Goal: Navigation & Orientation: Find specific page/section

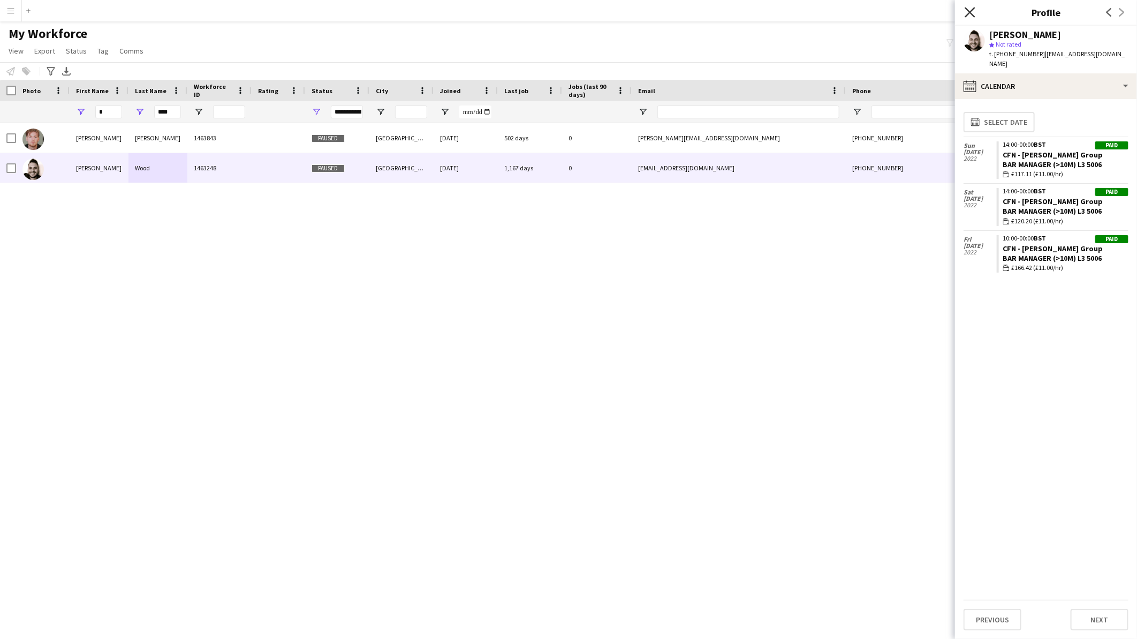
click at [968, 13] on icon at bounding box center [970, 12] width 10 height 10
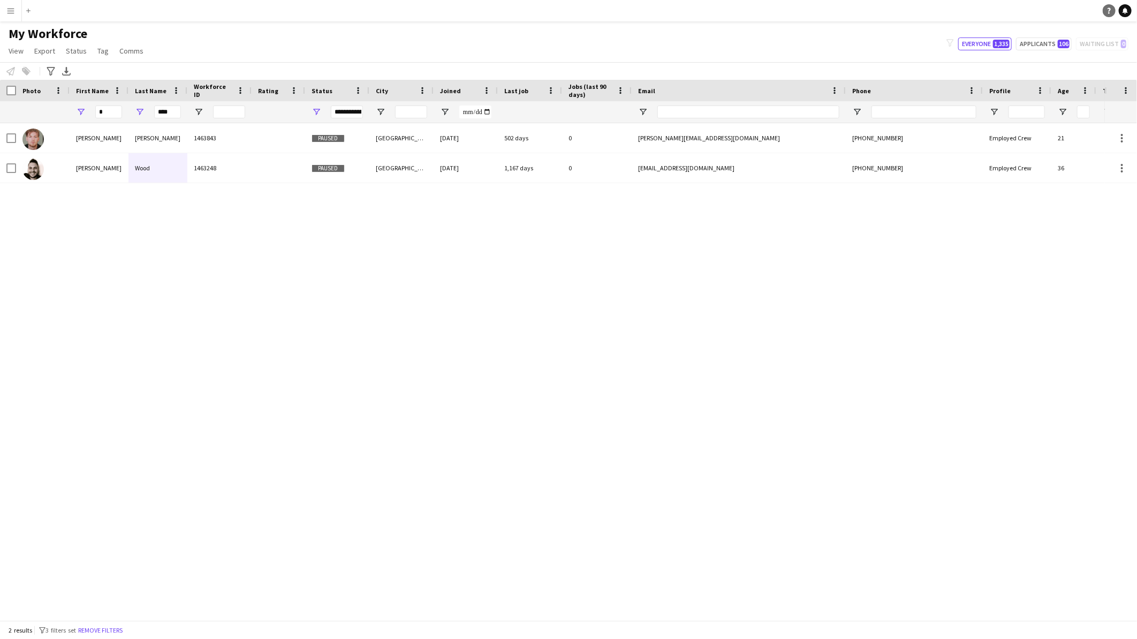
click at [1111, 11] on icon "Help" at bounding box center [1109, 10] width 6 height 6
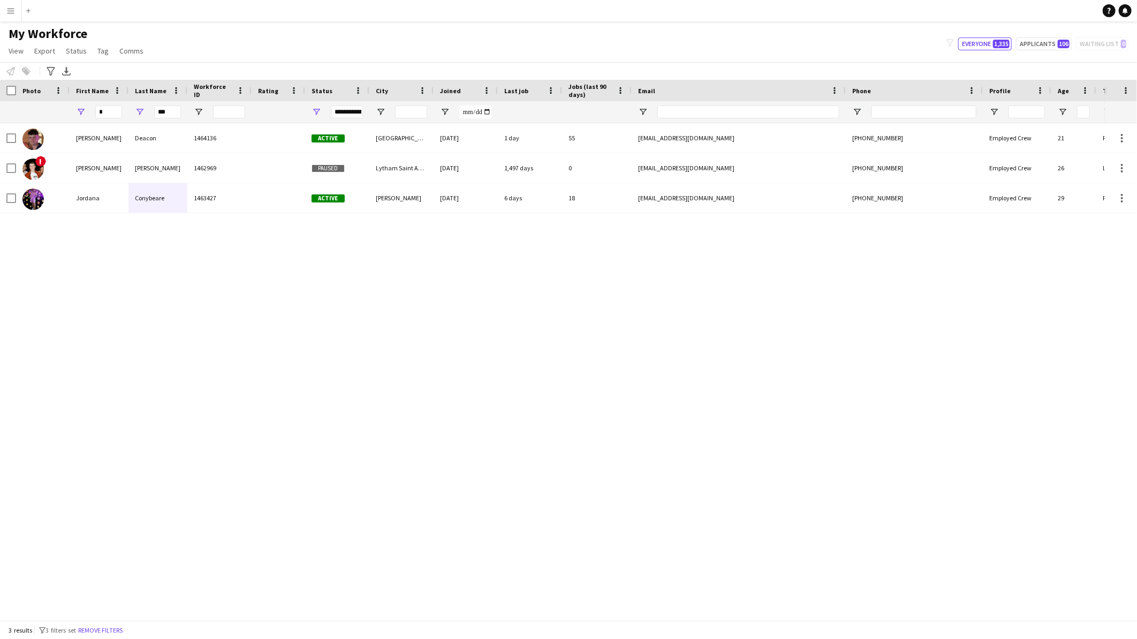
click at [577, 438] on div "Benjamin Deacon 1464136 Active Wembley 19-11-2024 1 day 55 benwtdeacon@gmail.co…" at bounding box center [552, 367] width 1105 height 488
click at [554, 459] on div "Benjamin Deacon 1464136 Active Wembley 19-11-2024 1 day 55 benwtdeacon@gmail.co…" at bounding box center [552, 367] width 1105 height 488
click at [487, 324] on div "Benjamin Deacon 1464136 Active Wembley 19-11-2024 1 day 55 benwtdeacon@gmail.co…" at bounding box center [552, 367] width 1105 height 488
